Goal: Use online tool/utility: Use online tool/utility

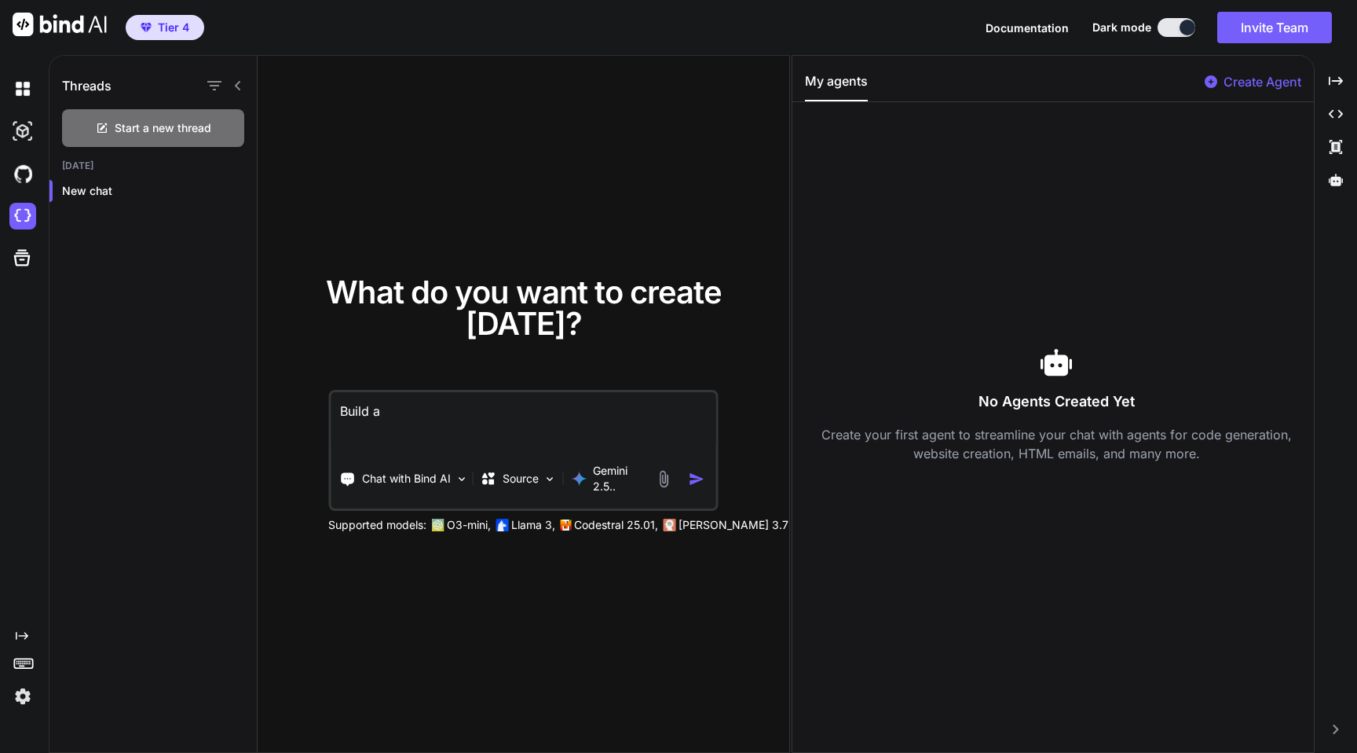
click at [22, 635] on icon at bounding box center [22, 636] width 13 height 8
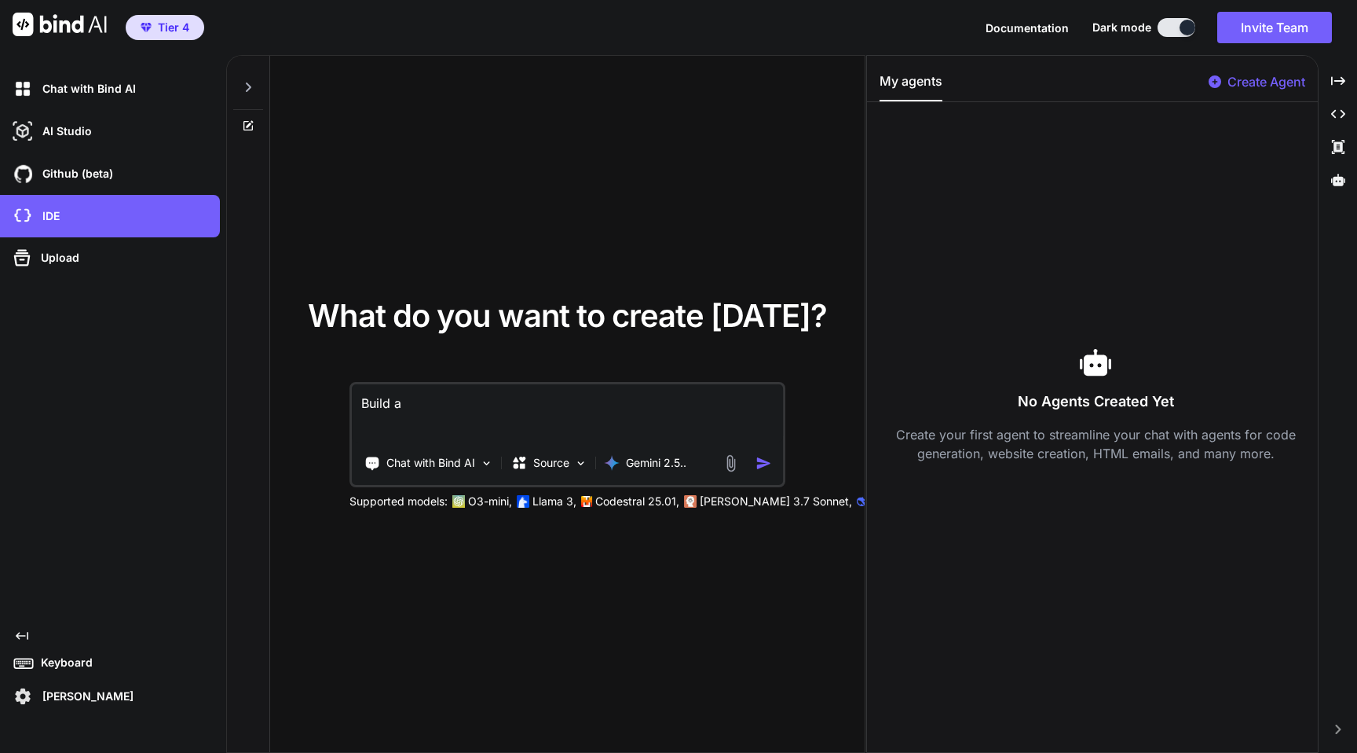
click at [55, 695] on p "Kevin Chan" at bounding box center [84, 696] width 97 height 16
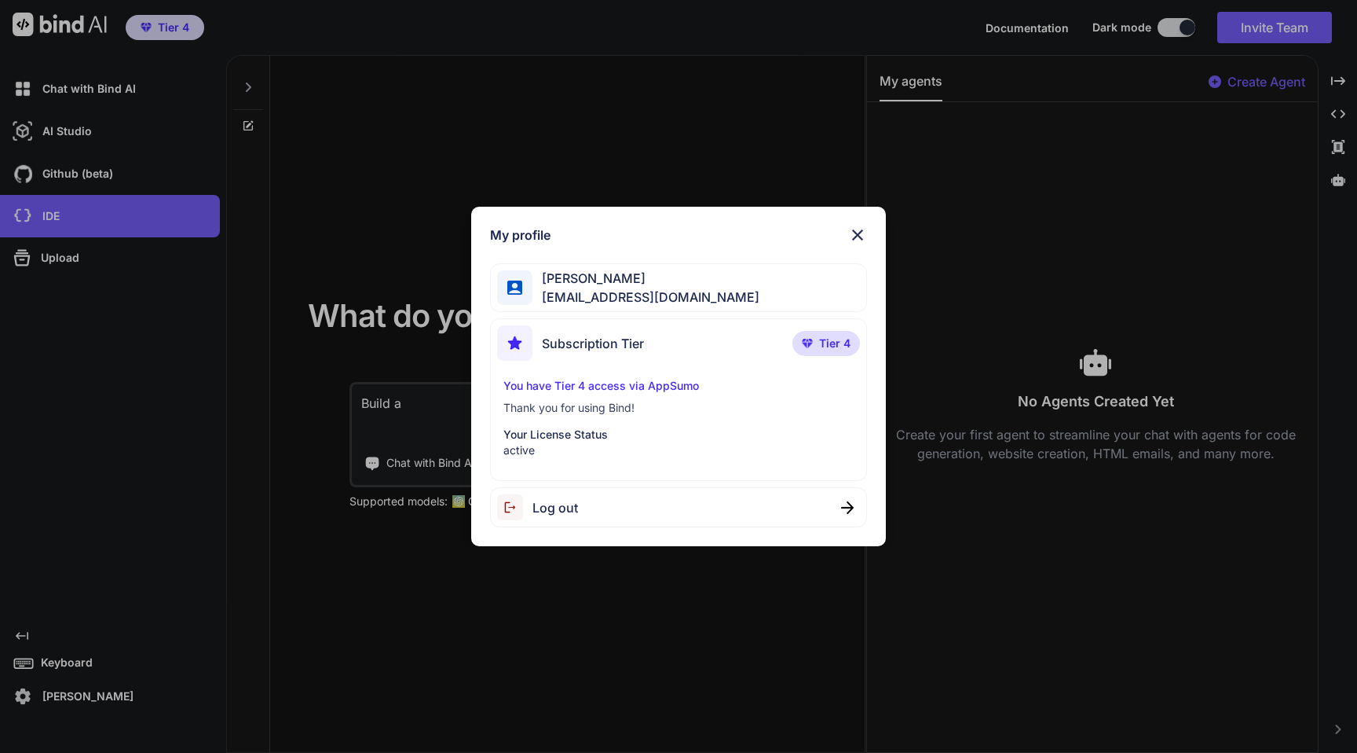
click at [21, 650] on div "My profile Kevin Chan kevinhpchan@gmail.com Subscription Tier Tier 4 You have T…" at bounding box center [678, 376] width 1357 height 753
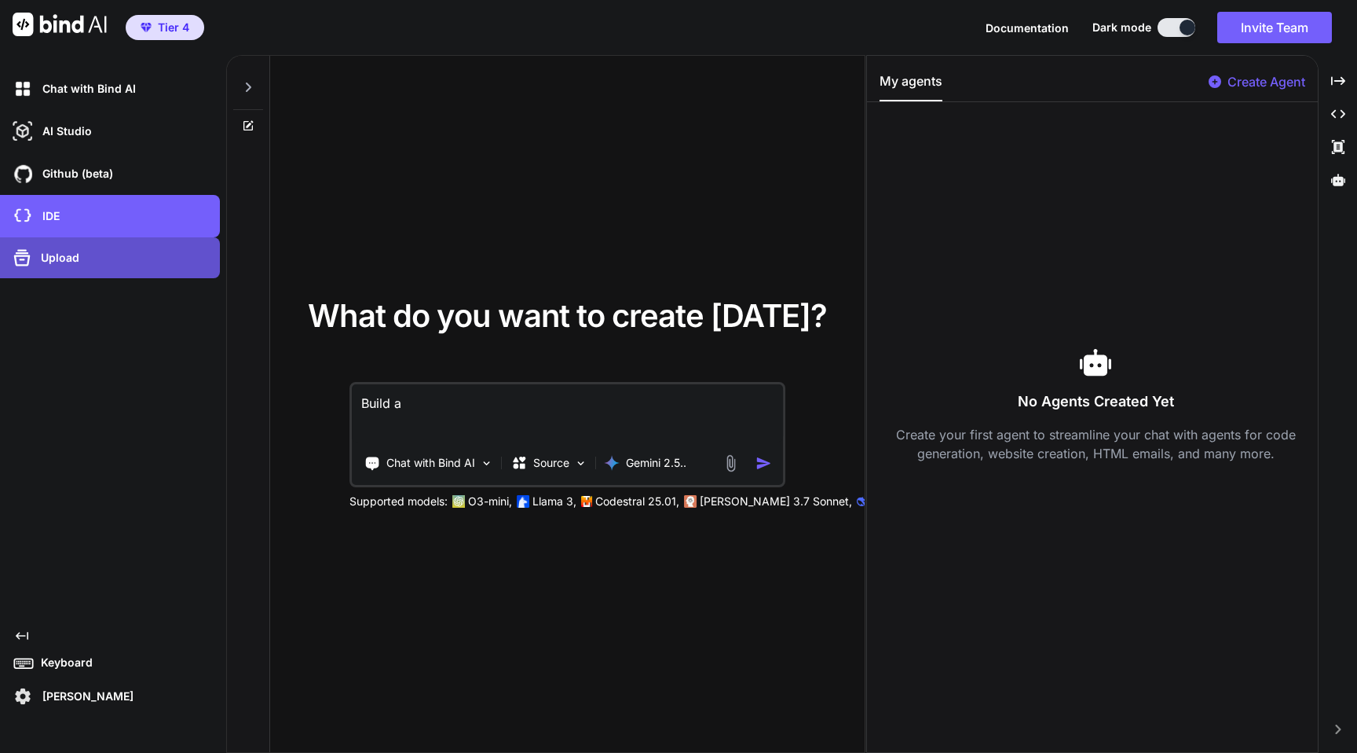
click at [55, 259] on p "Upload" at bounding box center [57, 258] width 45 height 16
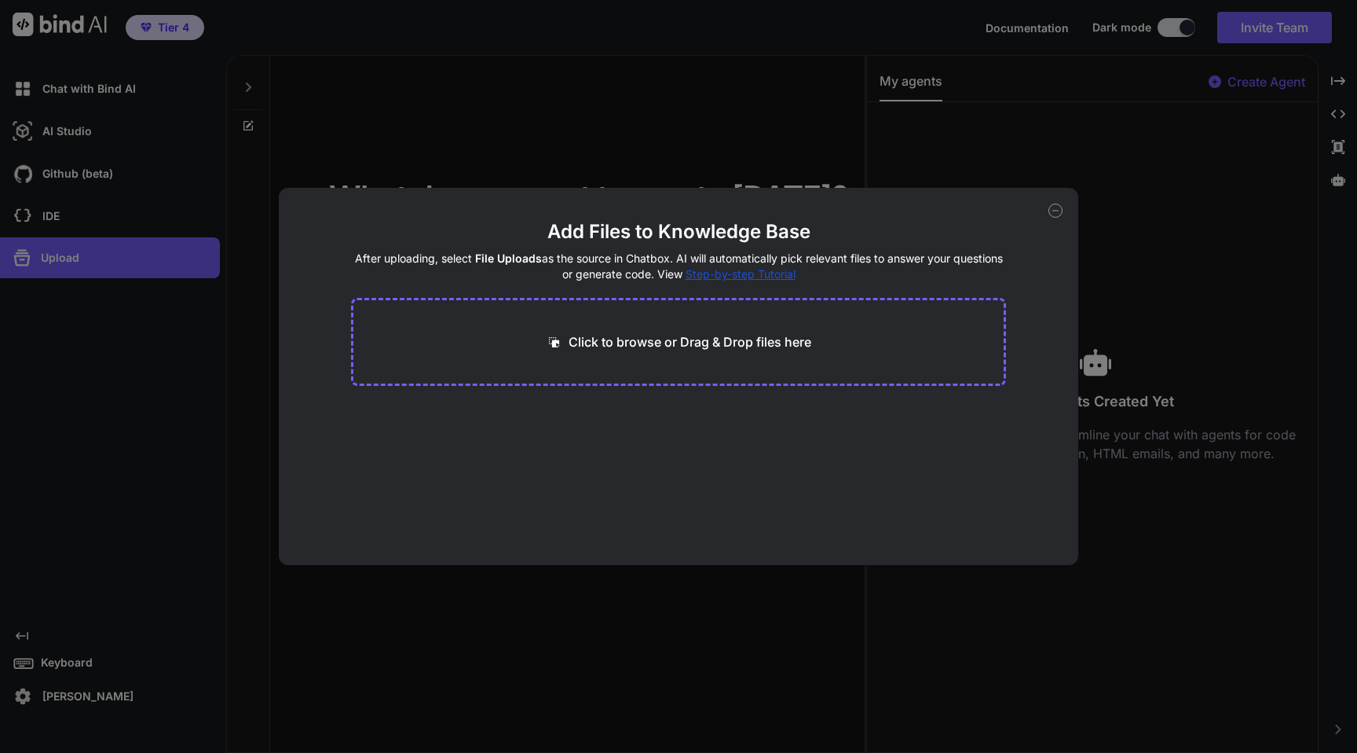
click at [86, 341] on div "Add Files to Knowledge Base After uploading, select File Uploads as the source …" at bounding box center [678, 376] width 1357 height 753
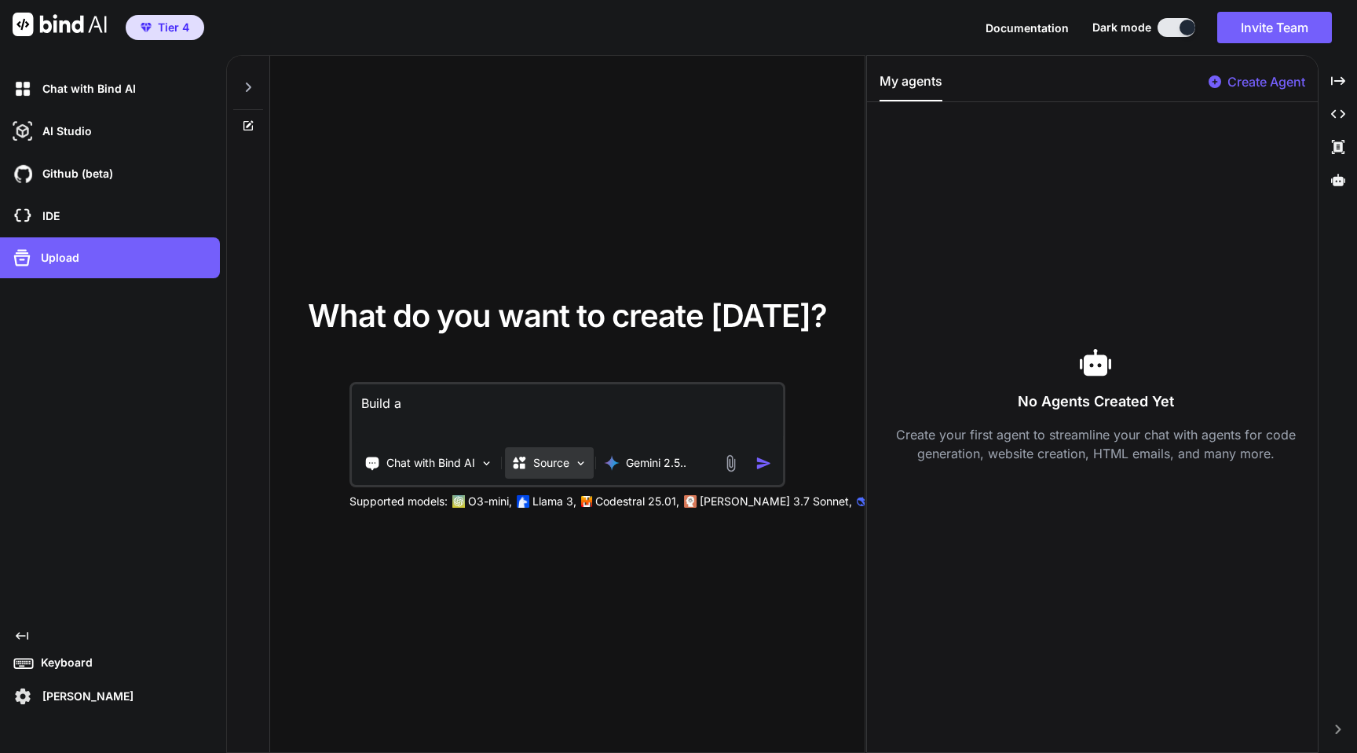
click at [577, 460] on img at bounding box center [580, 462] width 13 height 13
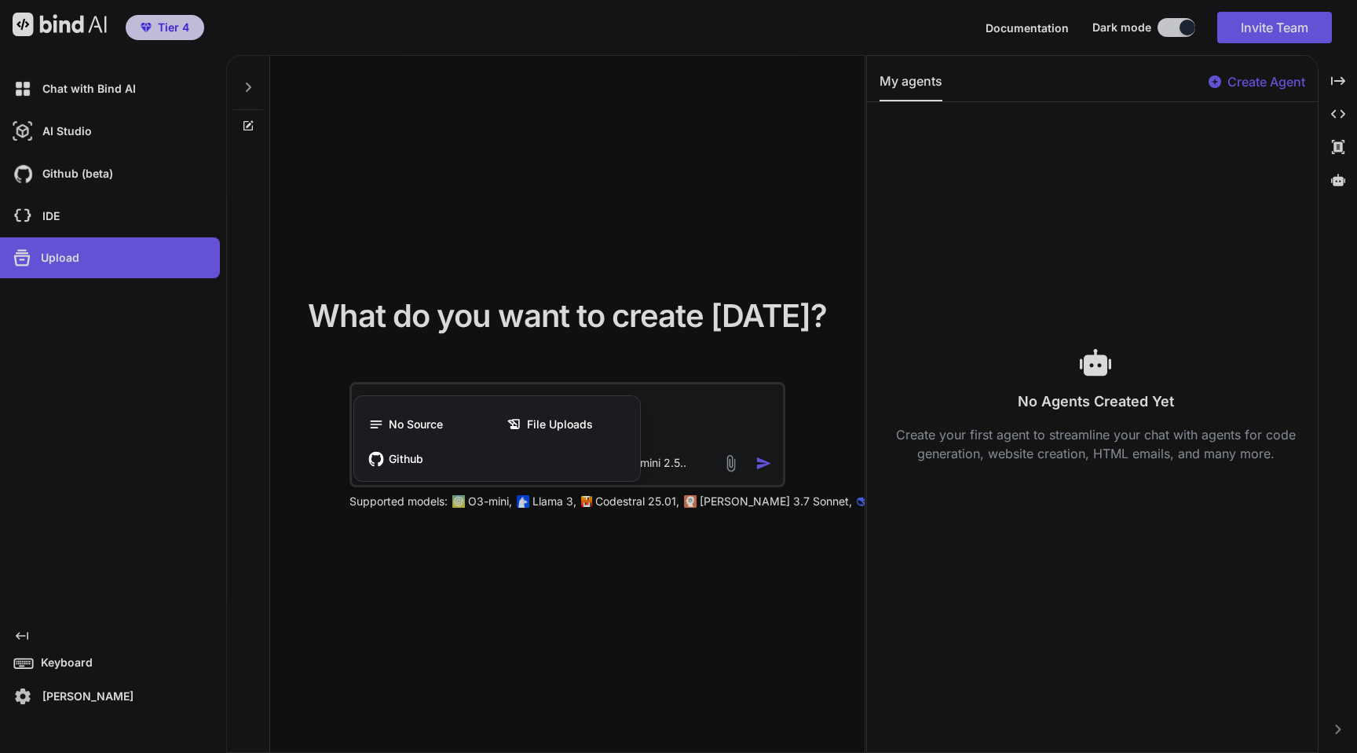
click at [691, 246] on div at bounding box center [678, 376] width 1357 height 753
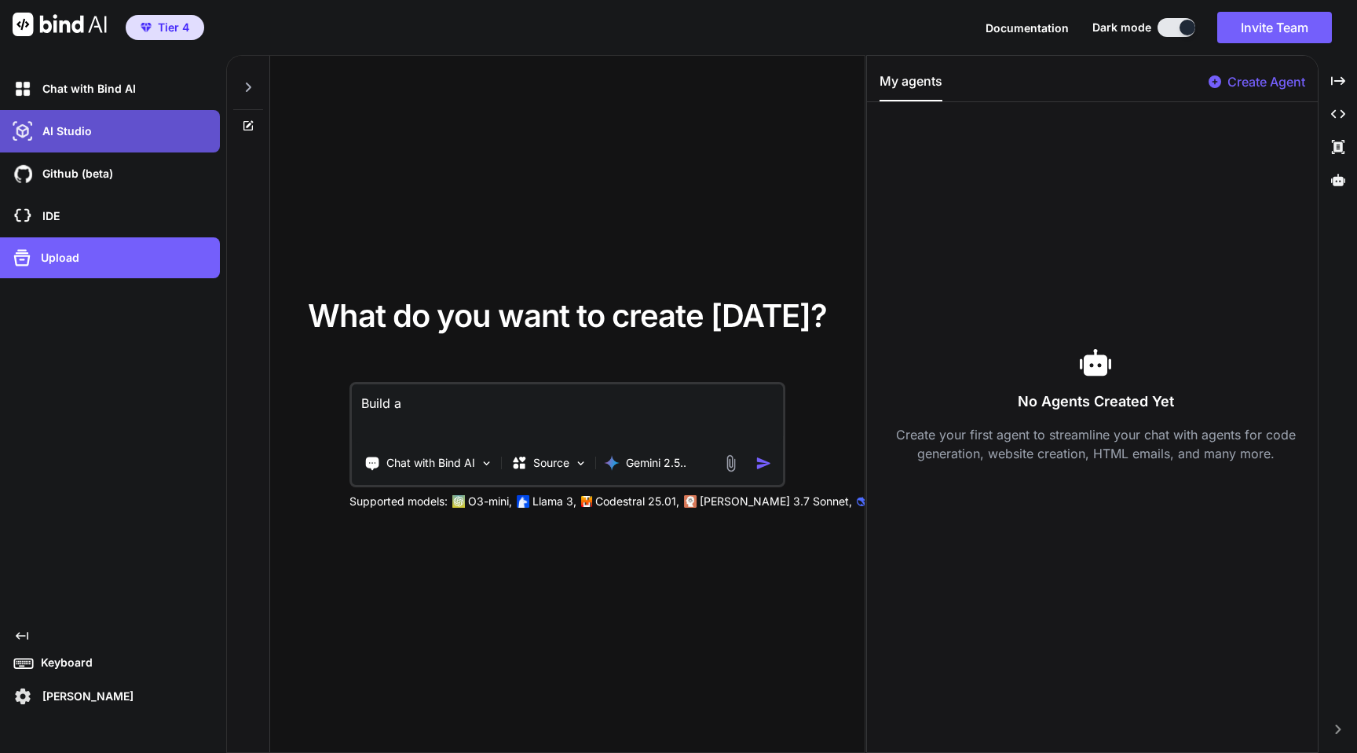
click at [80, 143] on div "AI Studio" at bounding box center [114, 131] width 211 height 27
click at [20, 128] on img at bounding box center [22, 131] width 27 height 27
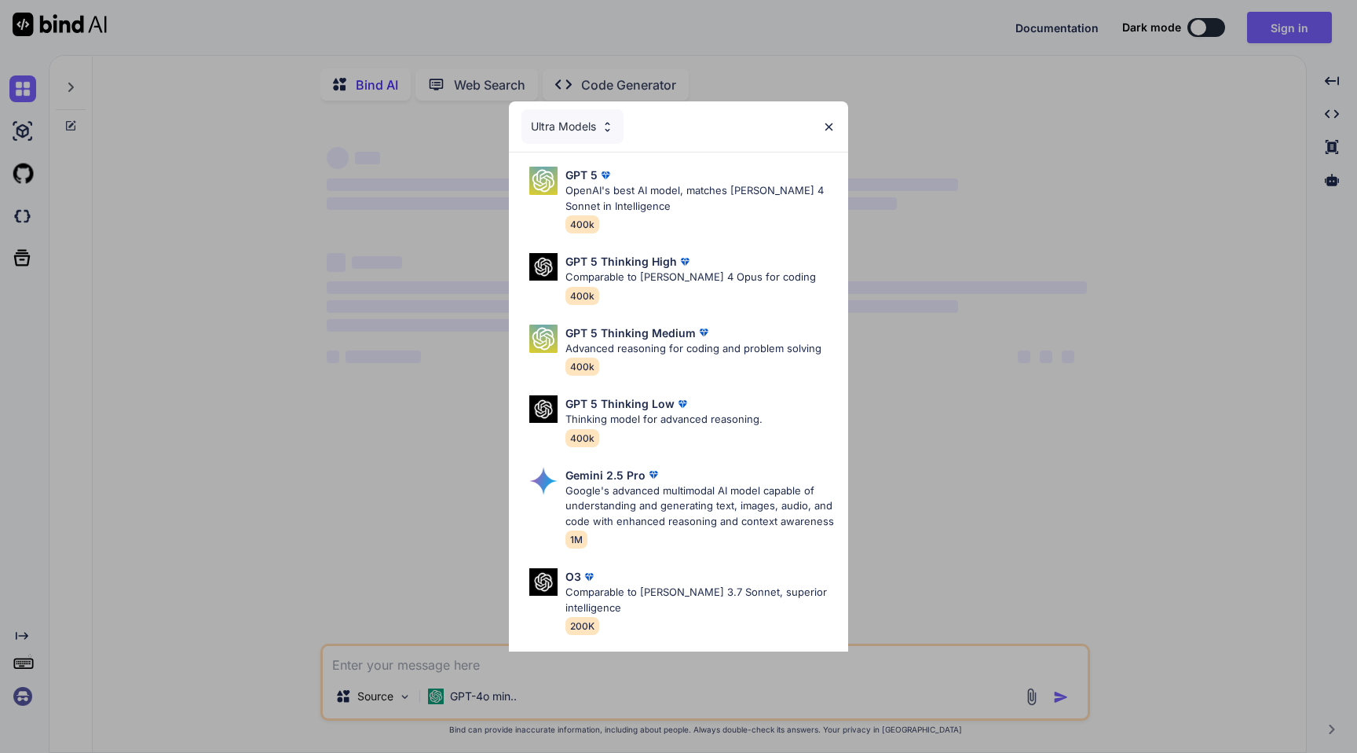
click at [828, 128] on img at bounding box center [828, 126] width 13 height 13
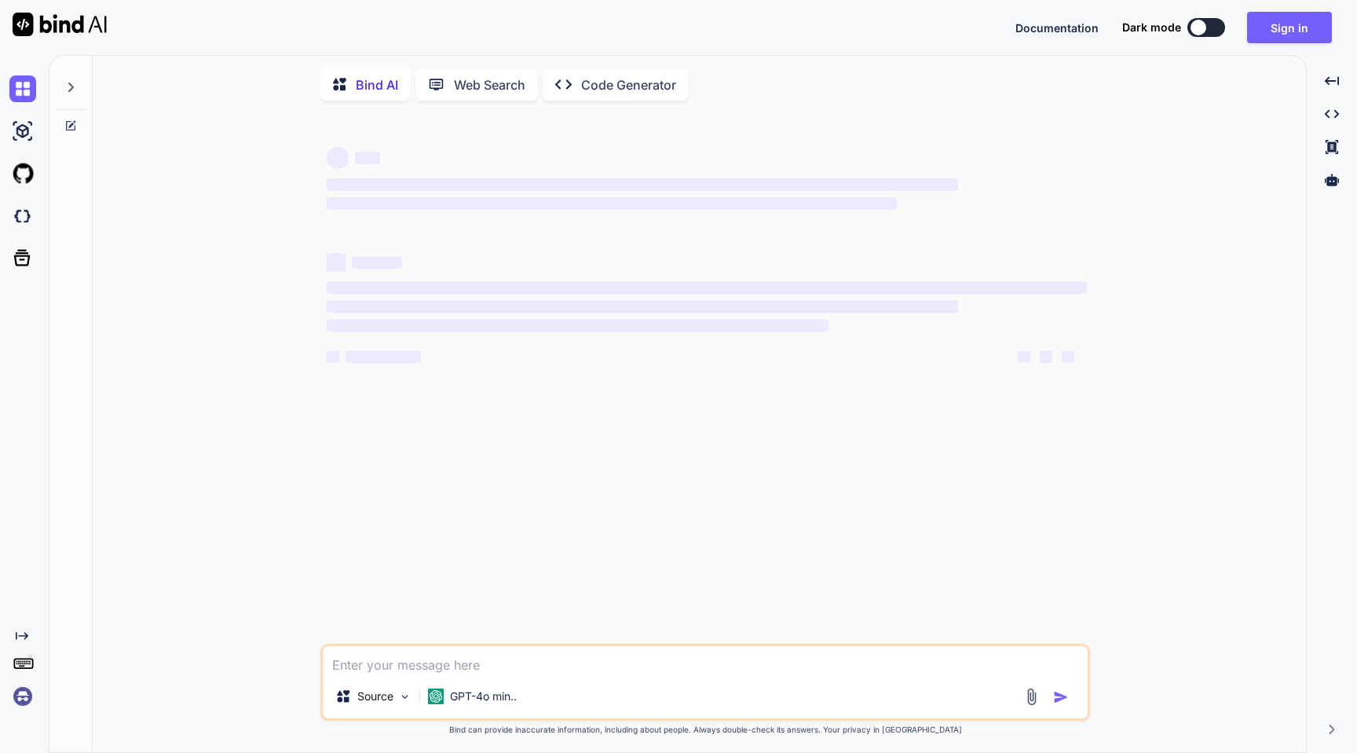
type textarea "x"
